Goal: Task Accomplishment & Management: Manage account settings

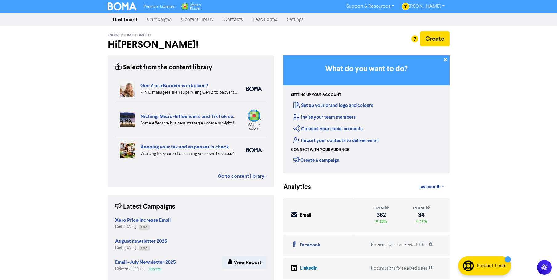
click at [161, 19] on link "Campaigns" at bounding box center [159, 20] width 34 height 12
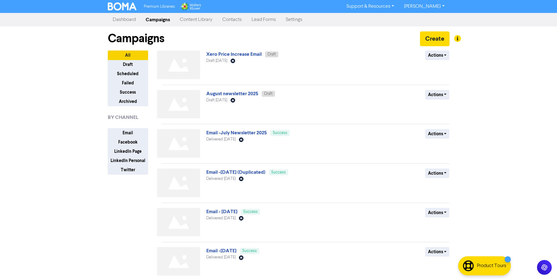
click at [194, 18] on link "Content Library" at bounding box center [196, 20] width 43 height 12
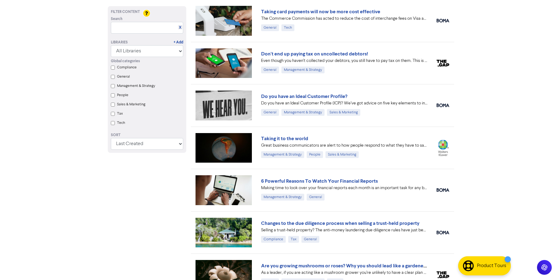
scroll to position [426, 0]
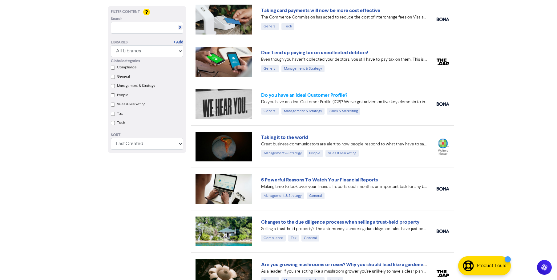
click at [284, 96] on link "Do you have an Ideal Customer Profile?" at bounding box center [304, 95] width 86 height 6
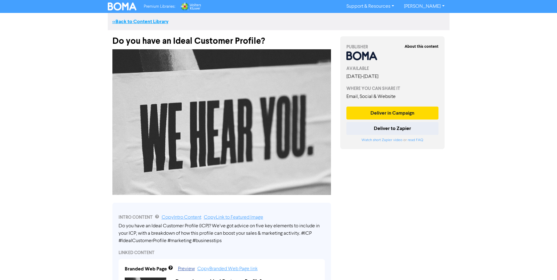
click at [123, 19] on link "<< Back to Content Library" at bounding box center [140, 21] width 56 height 6
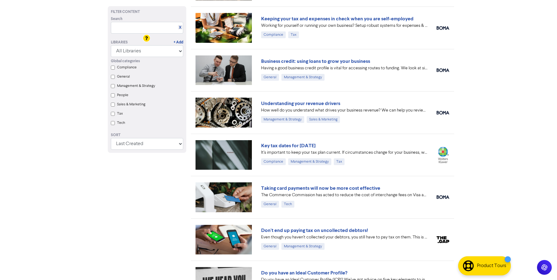
scroll to position [275, 0]
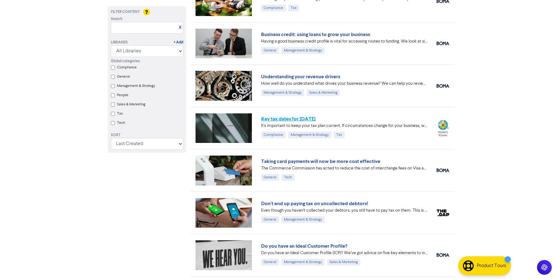
click at [301, 119] on link "Key tax dates for [DATE]" at bounding box center [288, 119] width 55 height 6
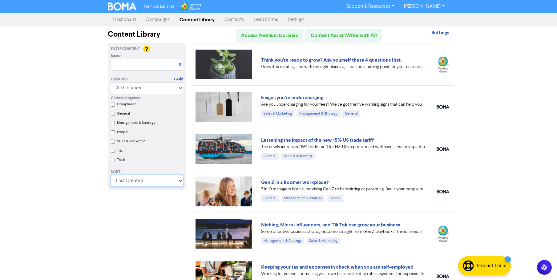
click at [149, 182] on select "Last Created First Created Title Ascending Title Descending Library Ascending L…" at bounding box center [147, 181] width 72 height 12
click at [111, 175] on select "Last Created First Created Title Ascending Title Descending Library Ascending L…" at bounding box center [147, 181] width 72 height 12
click at [331, 61] on link "Think you’re ready to grow? Ask yourself these 4 questions first." at bounding box center [331, 60] width 141 height 6
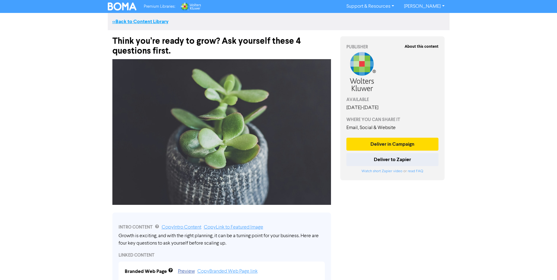
click at [136, 20] on link "<< Back to Content Library" at bounding box center [140, 21] width 56 height 6
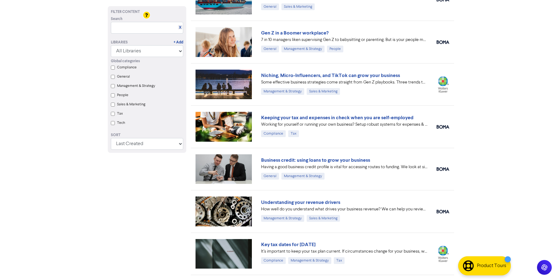
scroll to position [153, 0]
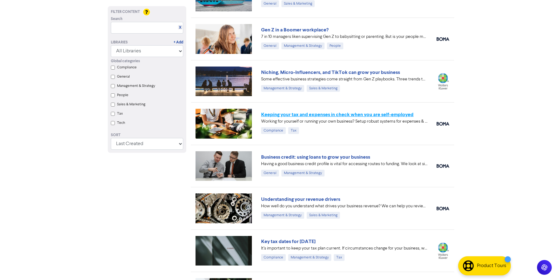
click at [328, 116] on link "Keeping your tax and expenses in check when you are self-employed" at bounding box center [337, 115] width 153 height 6
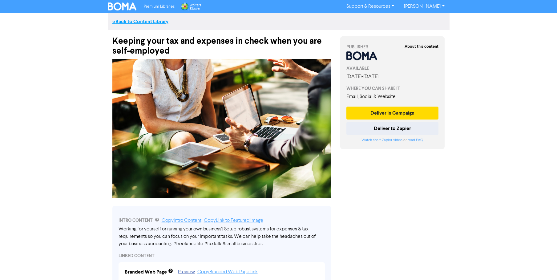
click at [138, 21] on link "<< Back to Content Library" at bounding box center [140, 21] width 56 height 6
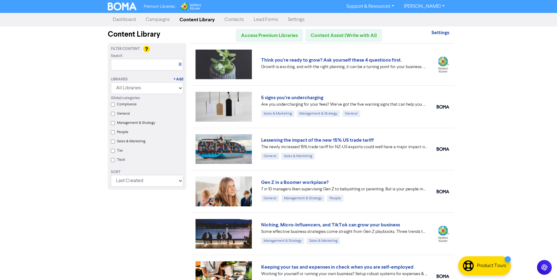
click at [498, 93] on div "Premium Libraries: Support & Resources Video Tutorials FAQ & Guides Marketing E…" at bounding box center [278, 140] width 557 height 280
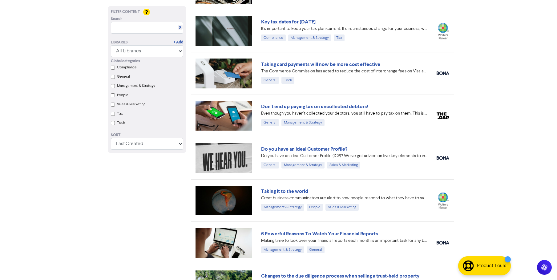
scroll to position [379, 0]
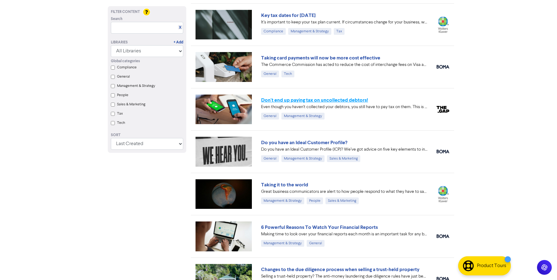
click at [333, 99] on link "Don't end up paying tax on uncollected debtors!" at bounding box center [314, 100] width 107 height 6
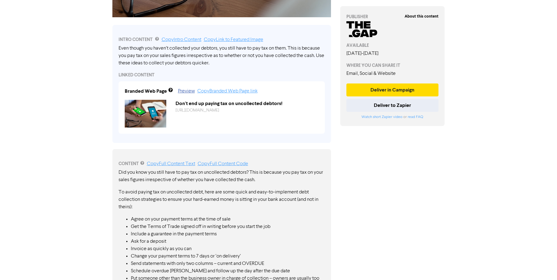
scroll to position [184, 0]
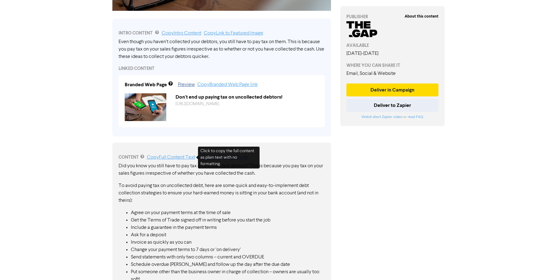
click at [177, 157] on link "Copy Full Content Text" at bounding box center [171, 157] width 48 height 5
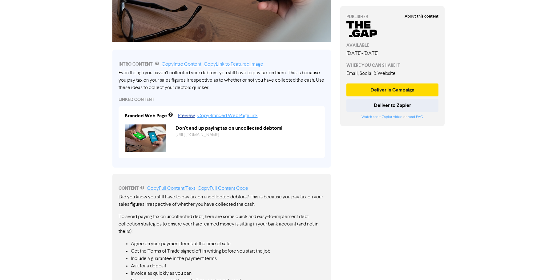
scroll to position [0, 0]
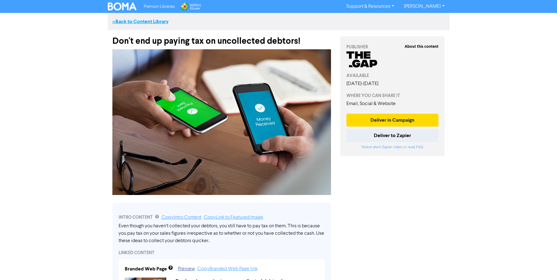
click at [135, 20] on link "<< Back to Content Library" at bounding box center [140, 21] width 56 height 6
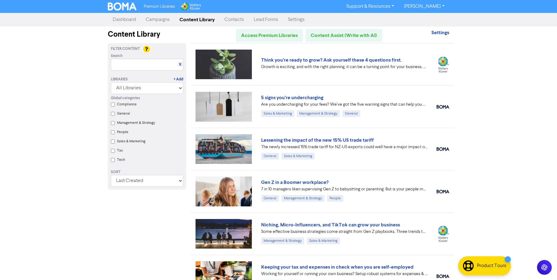
click at [155, 18] on link "Campaigns" at bounding box center [158, 20] width 34 height 12
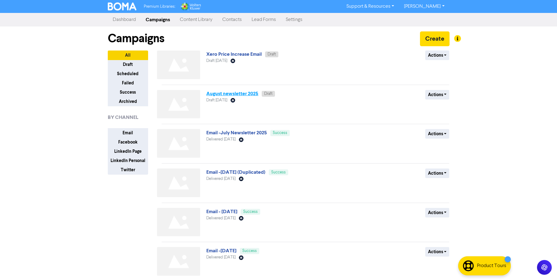
click at [245, 94] on link "August newsletter 2025" at bounding box center [232, 94] width 52 height 6
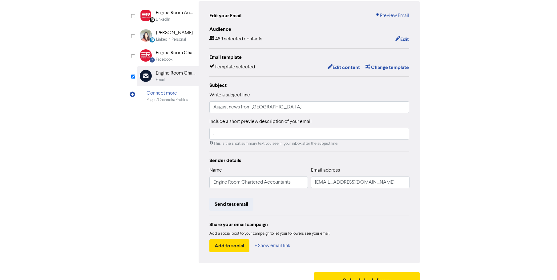
scroll to position [61, 0]
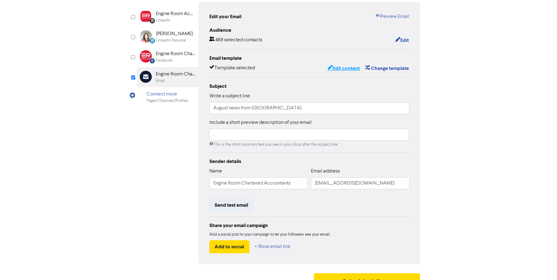
click at [343, 68] on button "Edit content" at bounding box center [344, 68] width 33 height 8
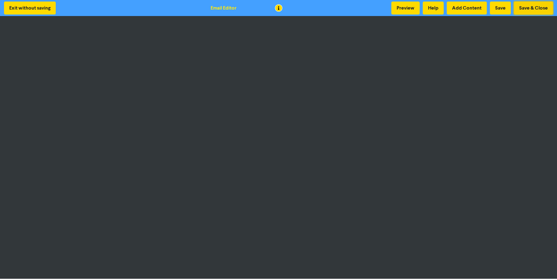
click at [535, 9] on button "Save & Close" at bounding box center [533, 8] width 39 height 13
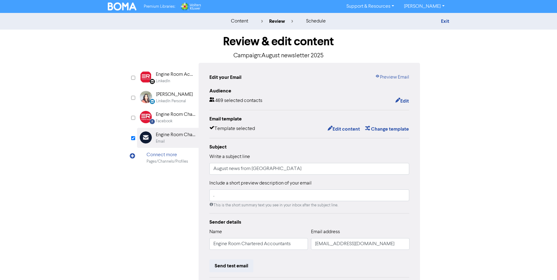
click at [123, 7] on img at bounding box center [122, 6] width 29 height 8
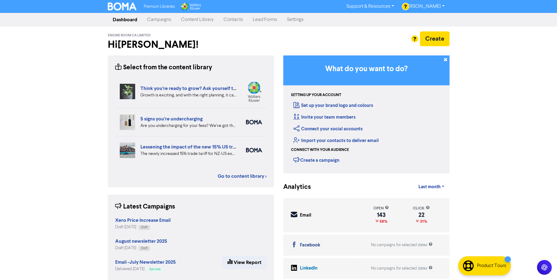
click at [159, 20] on link "Campaigns" at bounding box center [159, 20] width 34 height 12
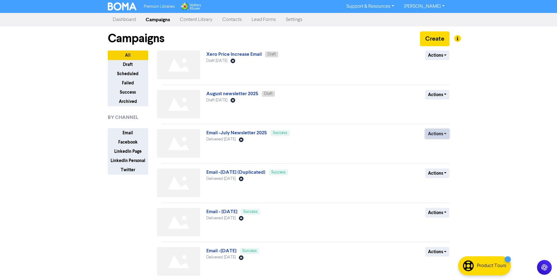
click at [435, 132] on button "Actions" at bounding box center [438, 134] width 24 height 10
click at [245, 132] on link "Email -July Newsletter 2025" at bounding box center [236, 133] width 61 height 6
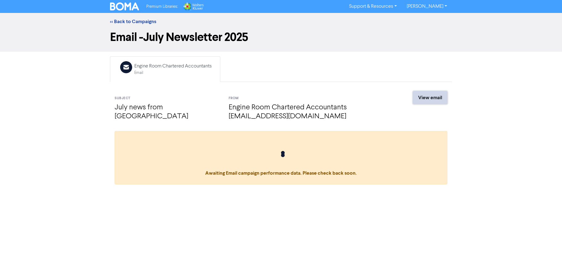
click at [428, 98] on link "View email" at bounding box center [430, 97] width 35 height 13
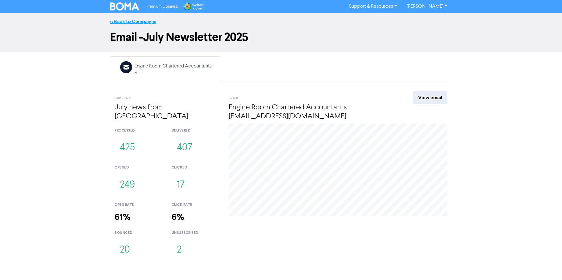
click at [137, 22] on link "<< Back to Campaigns" at bounding box center [133, 21] width 46 height 6
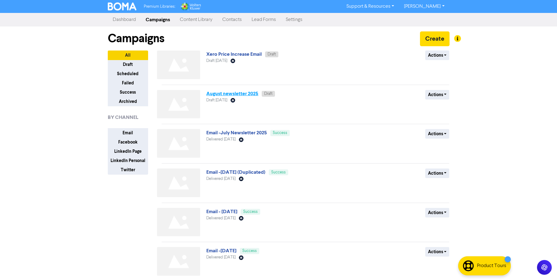
click at [236, 94] on link "August newsletter 2025" at bounding box center [232, 94] width 52 height 6
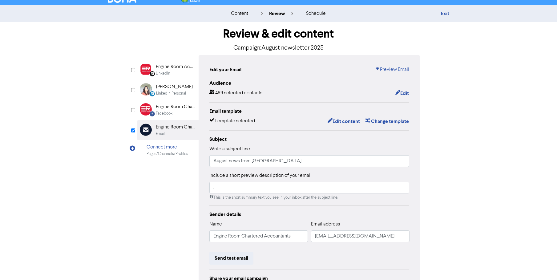
scroll to position [7, 0]
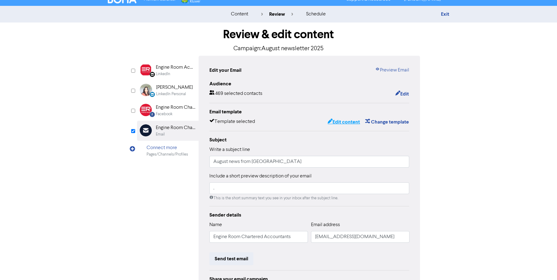
click at [340, 121] on button "Edit content" at bounding box center [344, 122] width 33 height 8
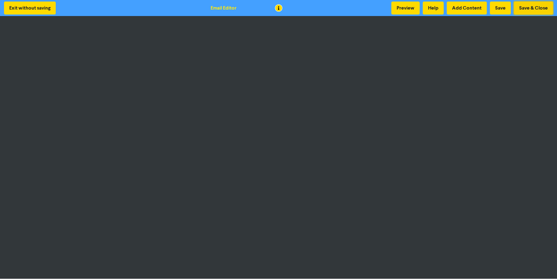
click at [528, 7] on button "Save & Close" at bounding box center [533, 8] width 39 height 13
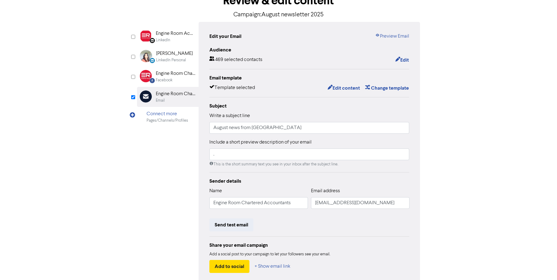
scroll to position [44, 0]
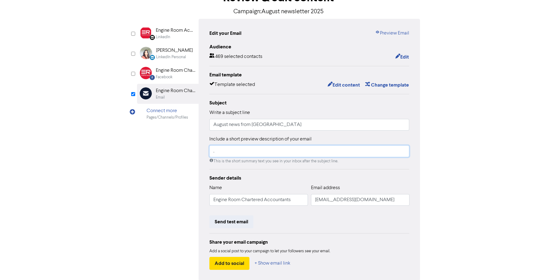
click at [234, 151] on input "." at bounding box center [310, 151] width 200 height 12
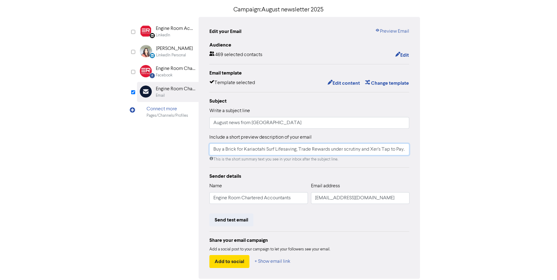
scroll to position [46, 0]
type input "Buy a Brick for Kariaotahi Surf Lifesaving, Trade Rewards under scrutiny and Xe…"
click at [237, 221] on button "Send test email" at bounding box center [232, 220] width 44 height 13
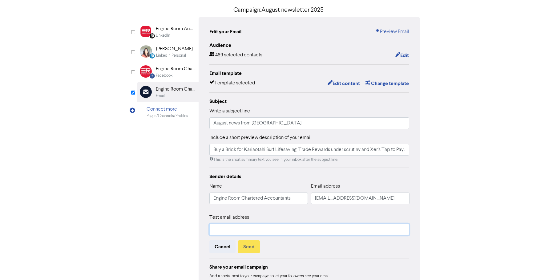
click at [237, 229] on input "text" at bounding box center [310, 230] width 200 height 12
type input "[PERSON_NAME][EMAIL_ADDRESS][DOMAIN_NAME]"
click at [248, 248] on button "Send" at bounding box center [249, 246] width 22 height 13
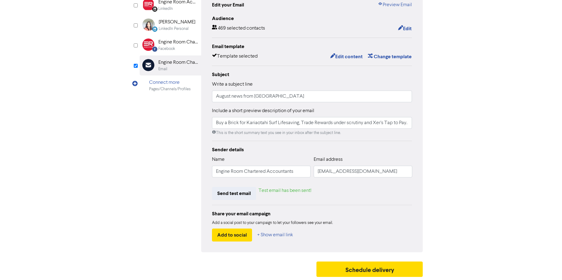
scroll to position [0, 0]
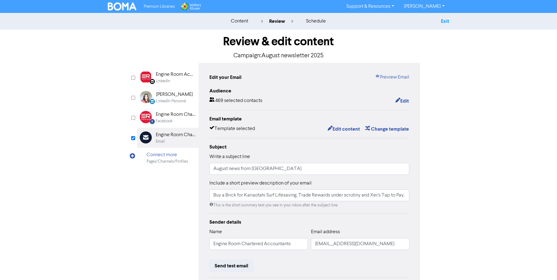
click at [442, 22] on link "Exit" at bounding box center [445, 21] width 8 height 6
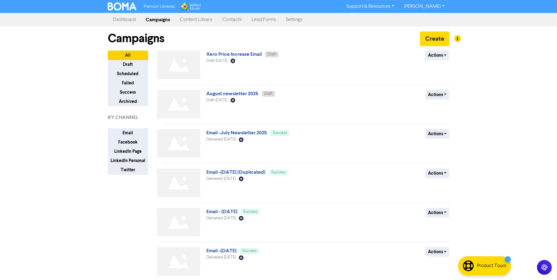
click at [431, 6] on link "[PERSON_NAME]" at bounding box center [424, 7] width 50 height 10
click at [426, 22] on button "Log Out" at bounding box center [424, 18] width 49 height 7
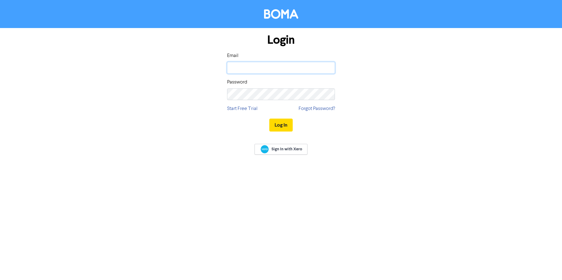
type input "[PERSON_NAME][EMAIL_ADDRESS][DOMAIN_NAME]"
